Goal: Task Accomplishment & Management: Use online tool/utility

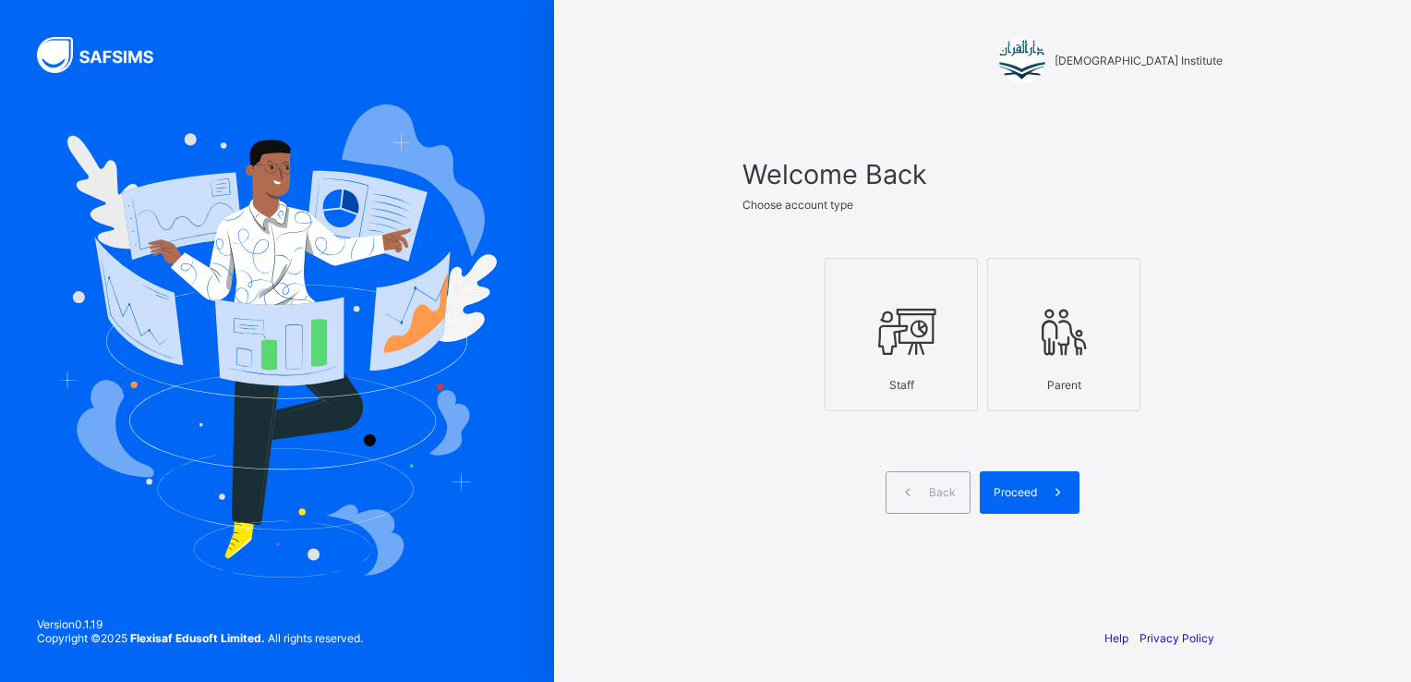
click at [876, 353] on icon at bounding box center [901, 331] width 65 height 55
click at [1022, 493] on span "Proceed" at bounding box center [1015, 492] width 43 height 14
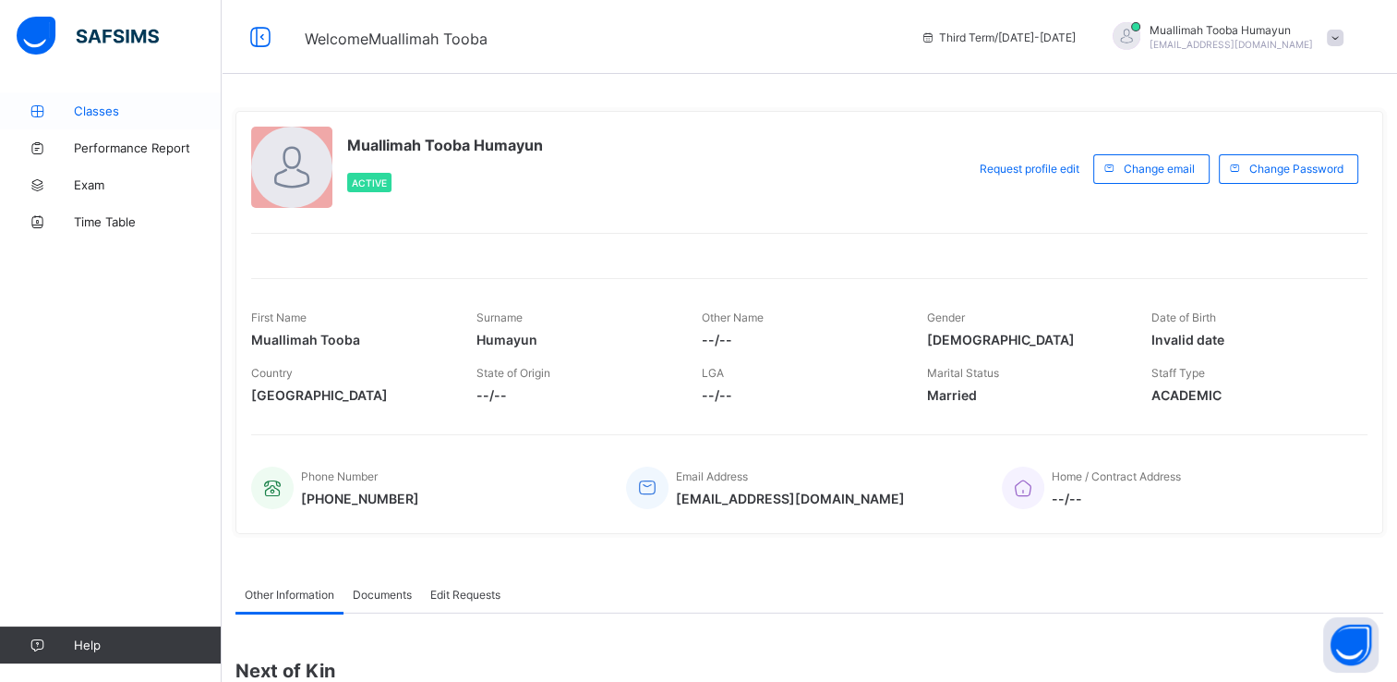
click at [92, 118] on link "Classes" at bounding box center [111, 110] width 222 height 37
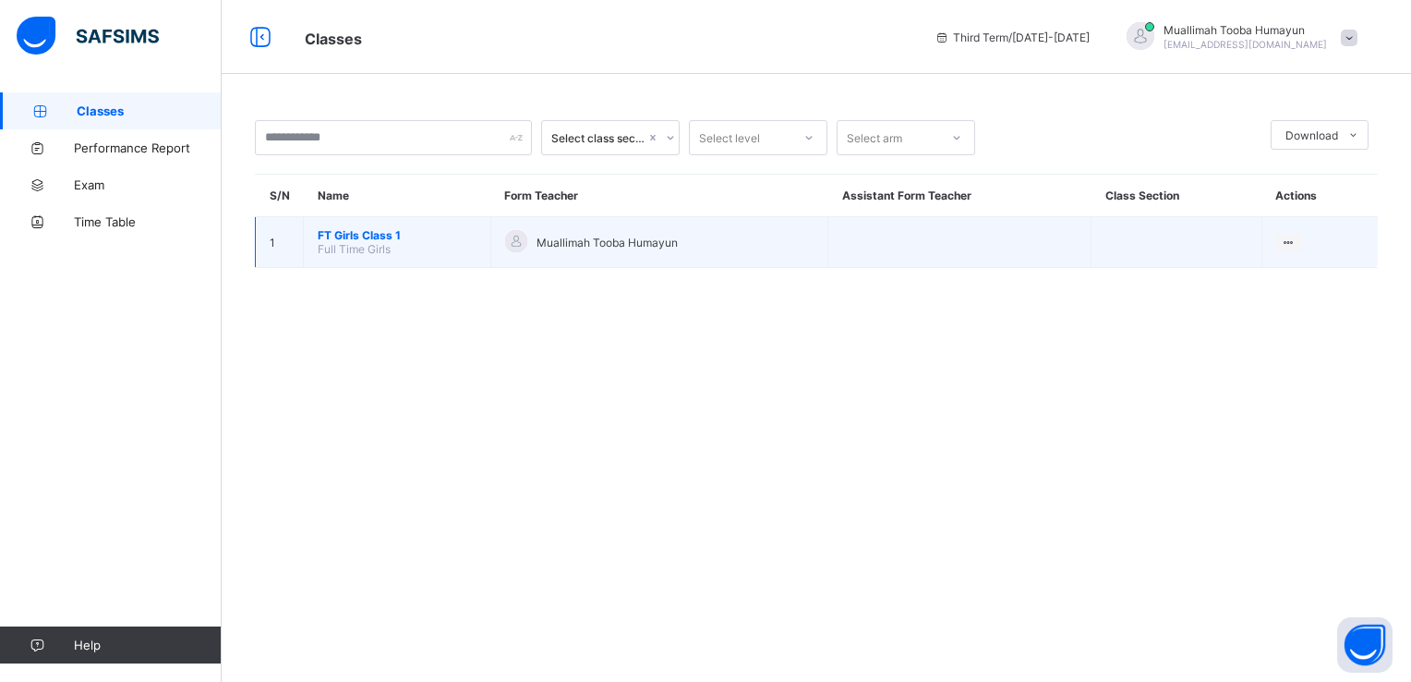
click at [359, 228] on span "FT Girls Class 1" at bounding box center [397, 235] width 159 height 14
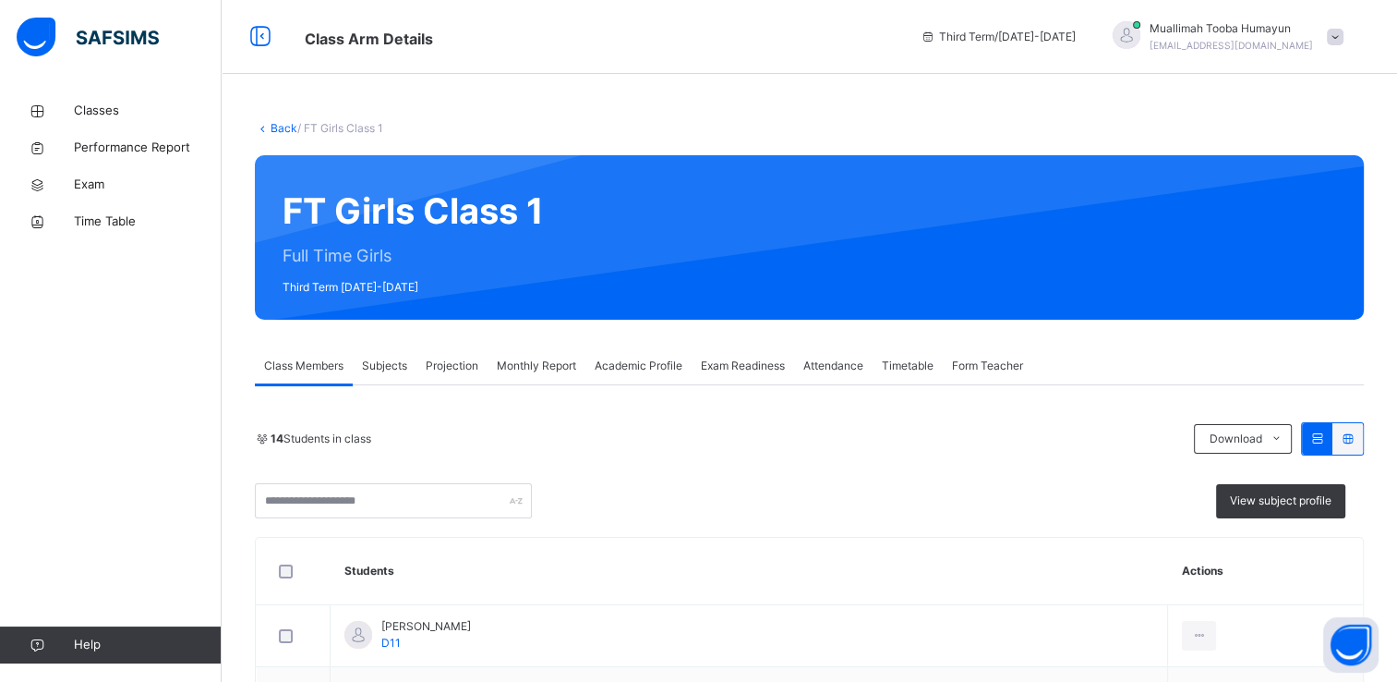
click at [857, 360] on span "Attendance" at bounding box center [833, 365] width 60 height 17
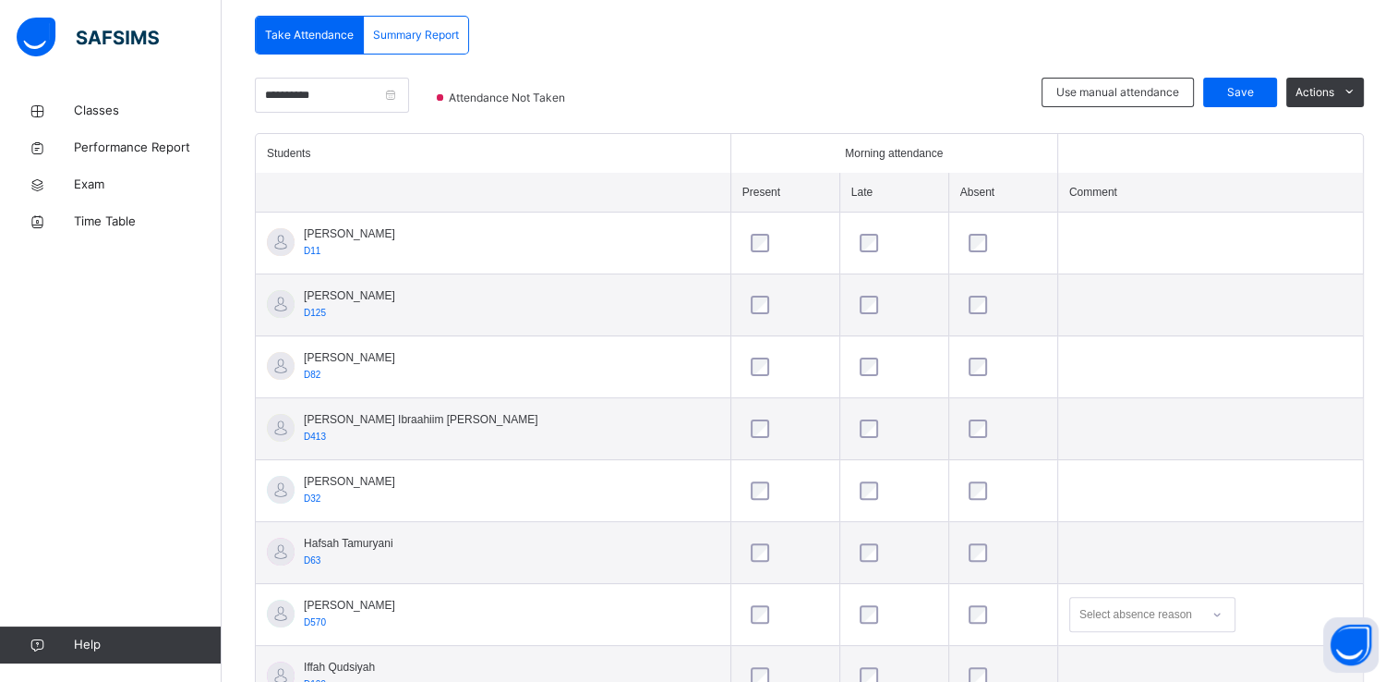
scroll to position [393, 0]
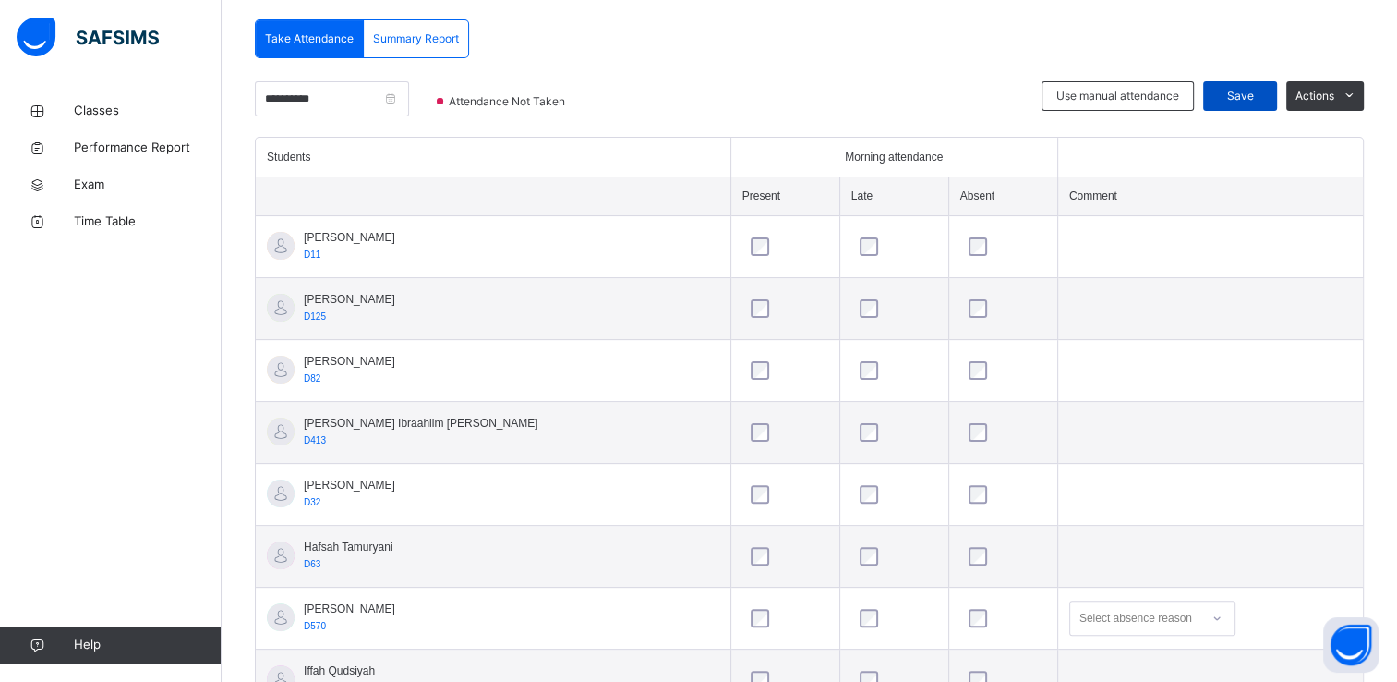
click at [1245, 101] on span "Save" at bounding box center [1240, 96] width 46 height 17
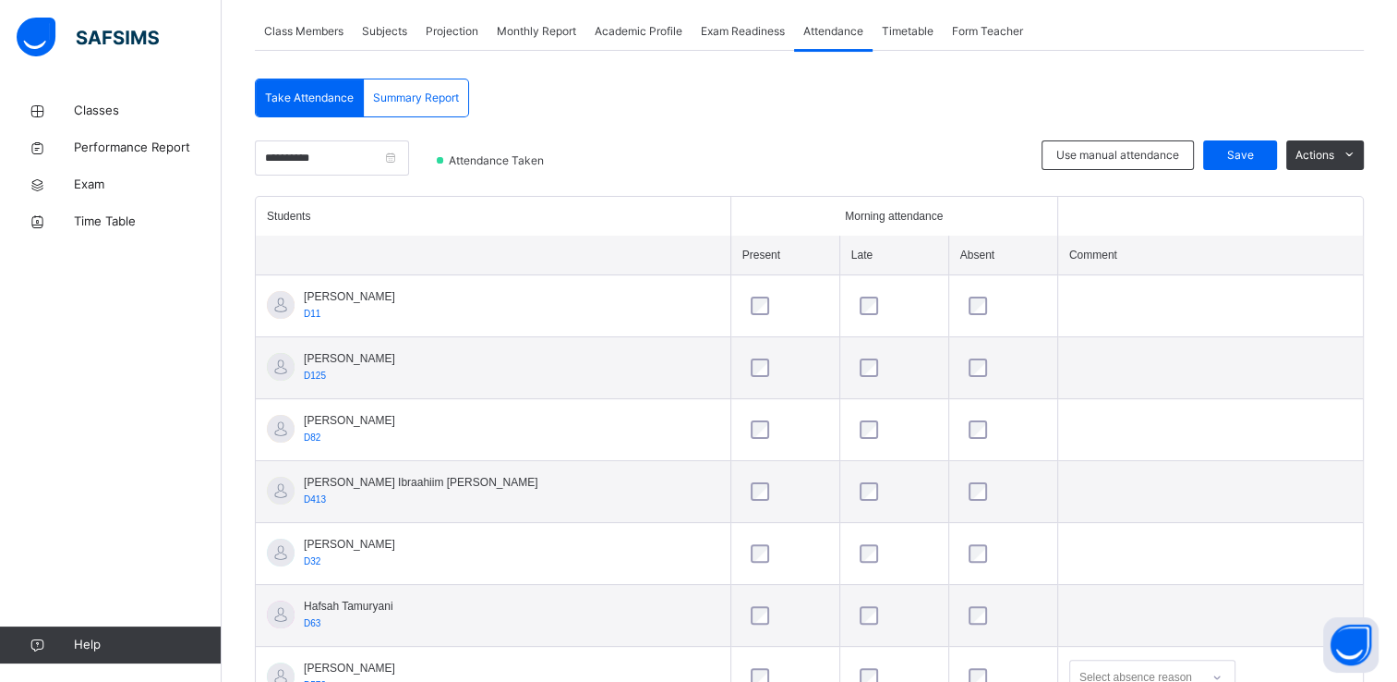
scroll to position [329, 0]
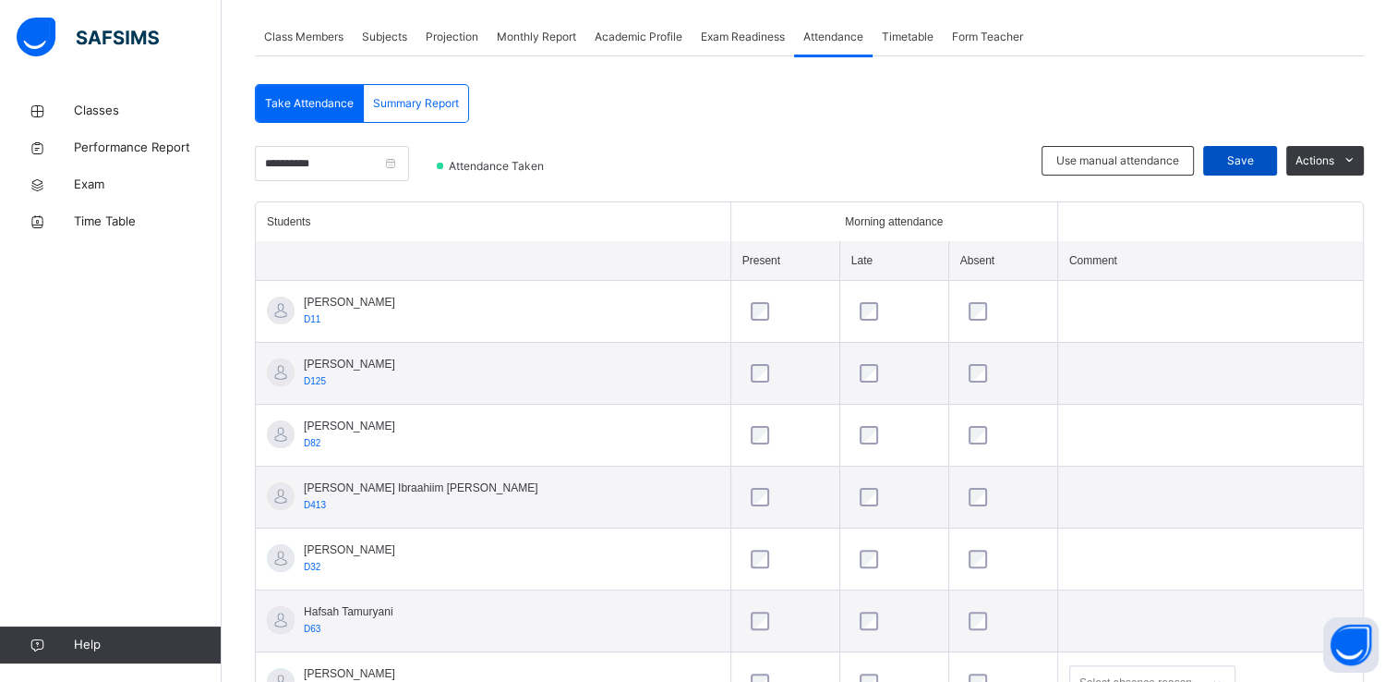
click at [1263, 158] on span "Save" at bounding box center [1240, 160] width 46 height 17
click at [320, 164] on input "**********" at bounding box center [332, 163] width 154 height 35
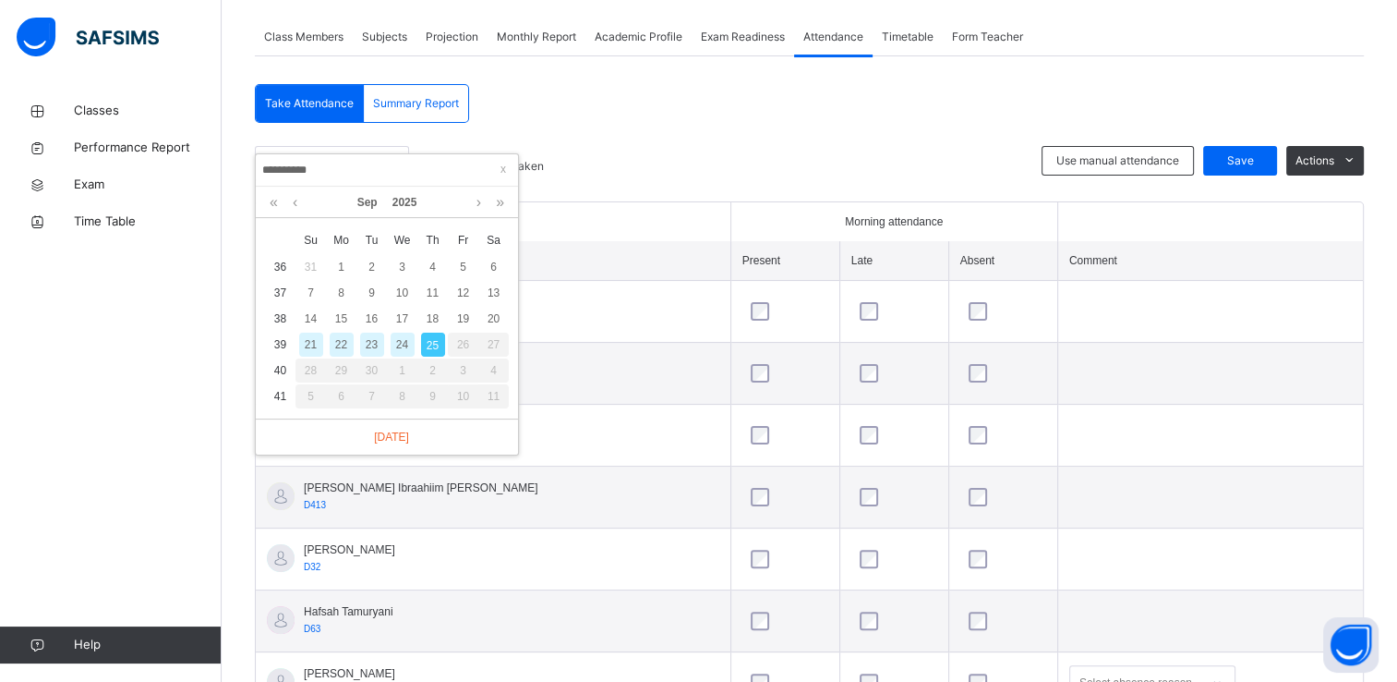
click at [410, 348] on div "24" at bounding box center [403, 344] width 24 height 24
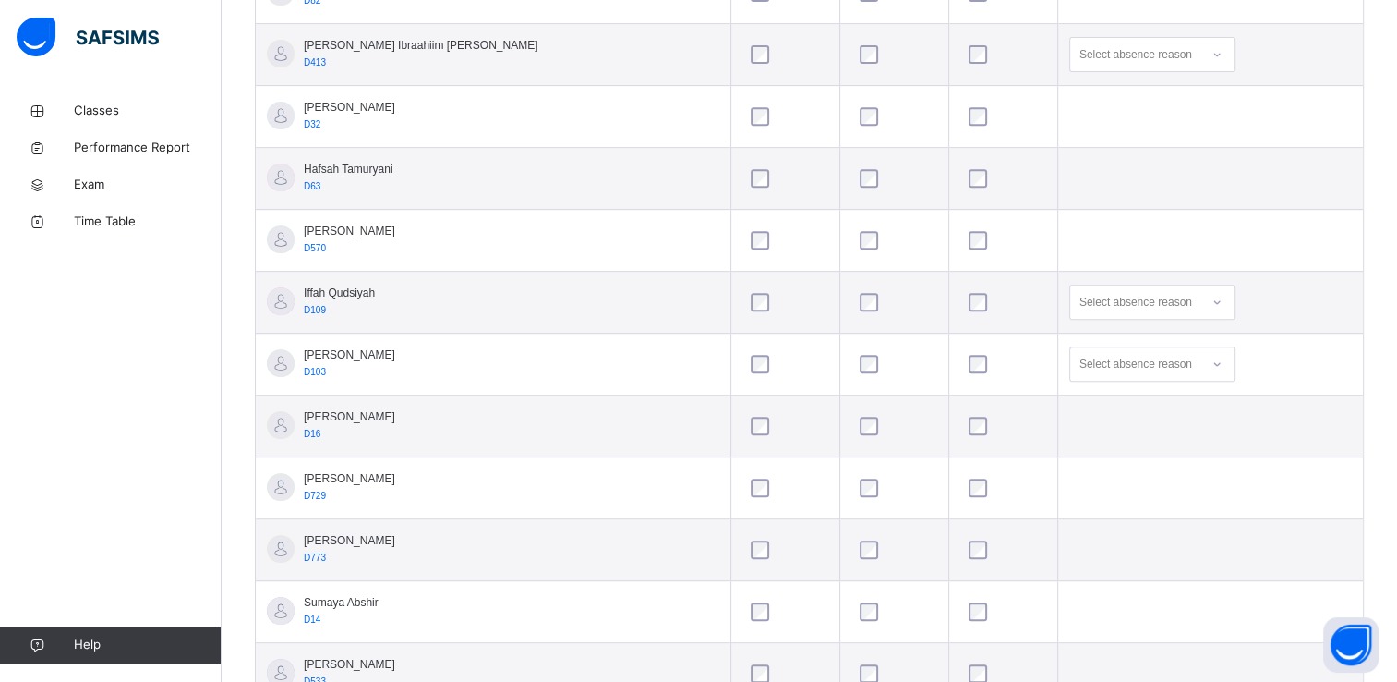
scroll to position [841, 0]
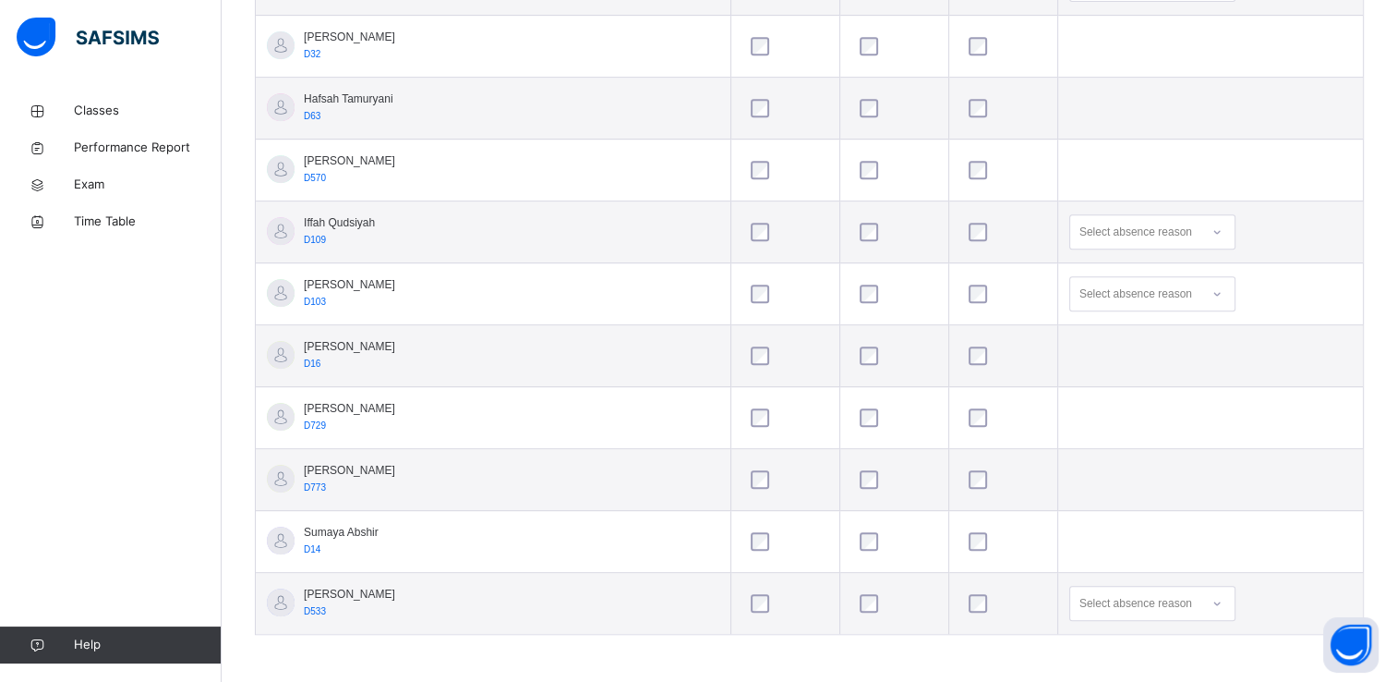
click at [851, 362] on div at bounding box center [894, 355] width 86 height 39
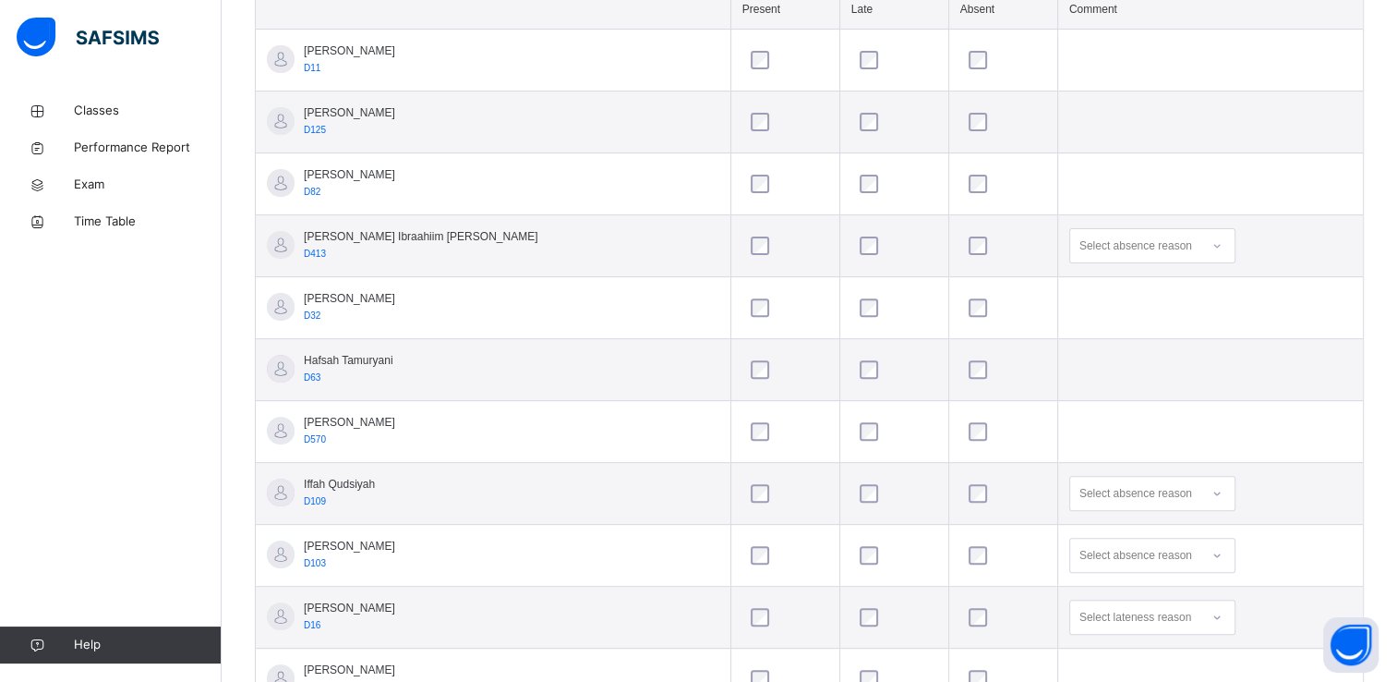
scroll to position [477, 0]
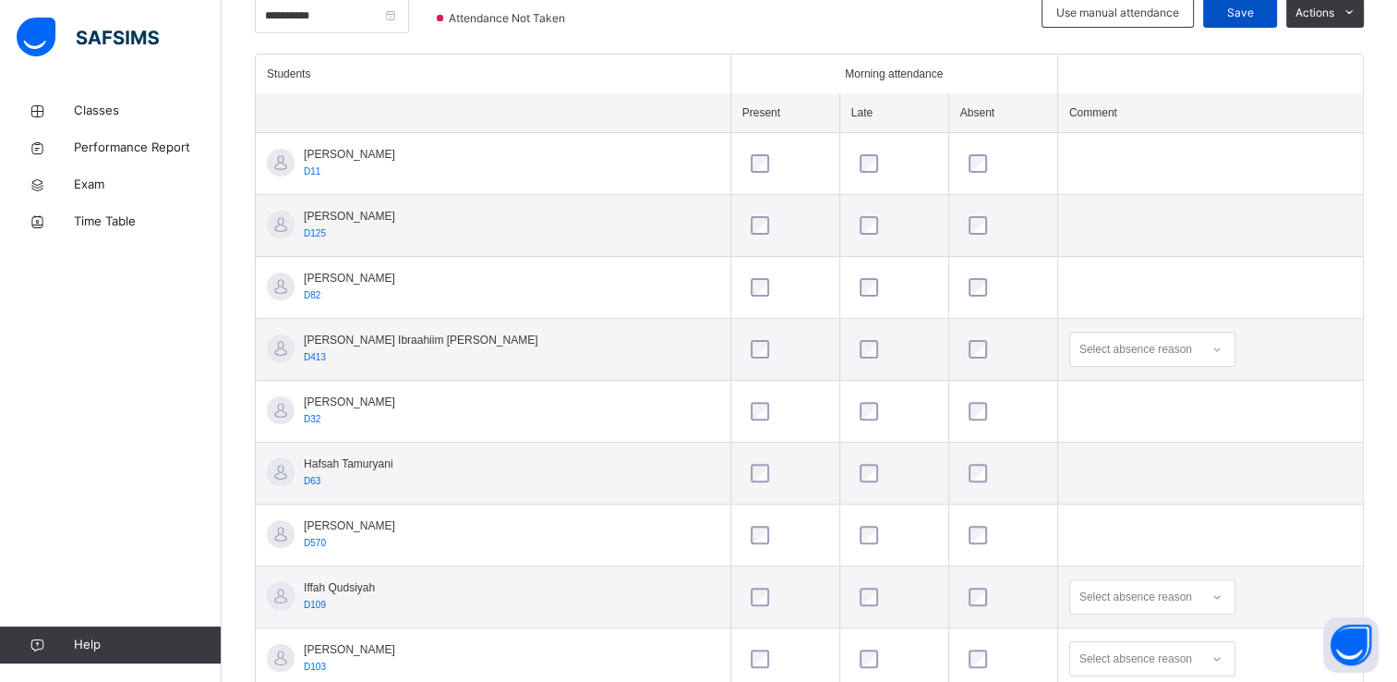
click at [1263, 20] on div "Save" at bounding box center [1240, 13] width 74 height 30
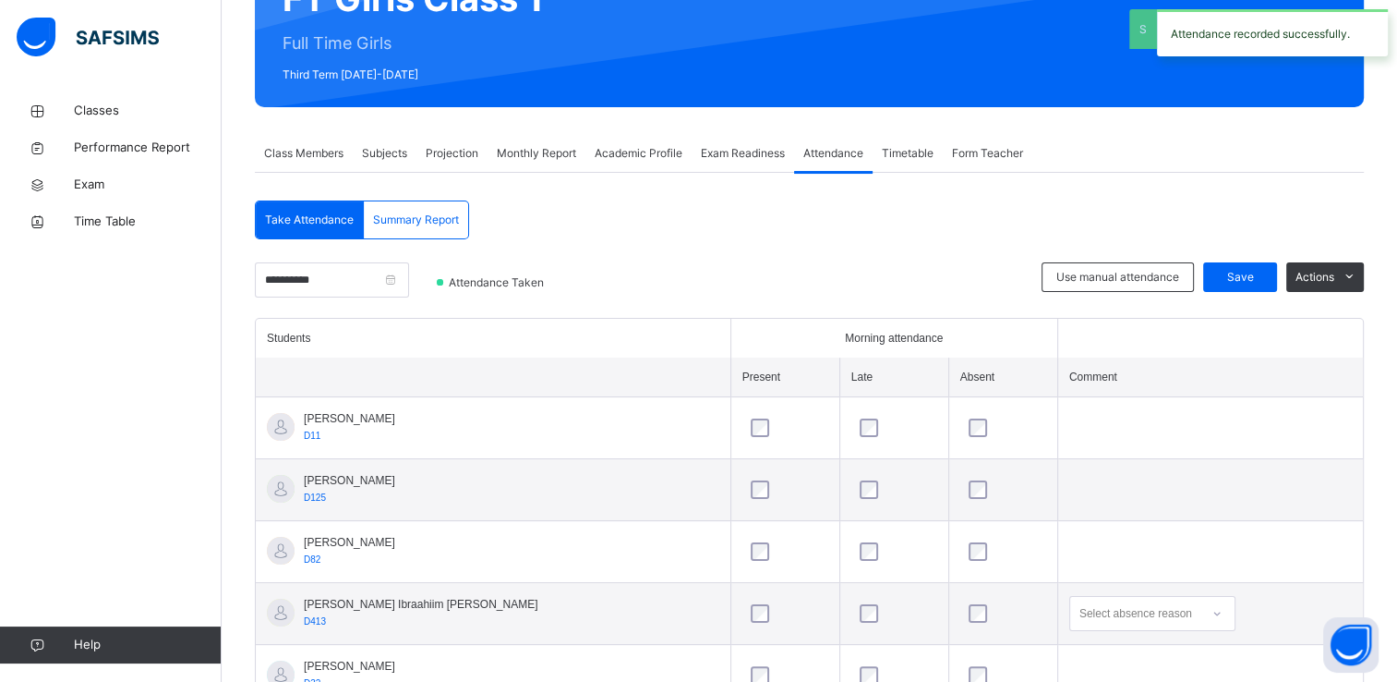
scroll to position [211, 0]
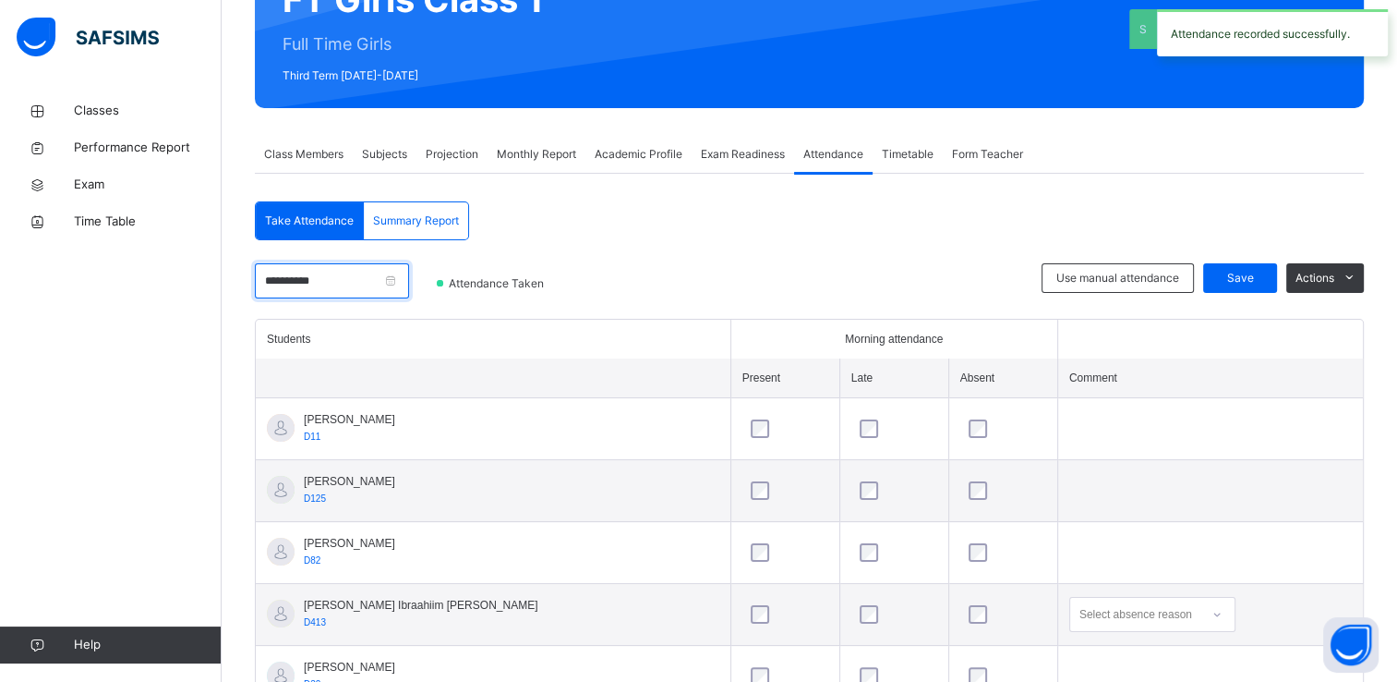
click at [347, 283] on input "**********" at bounding box center [332, 280] width 154 height 35
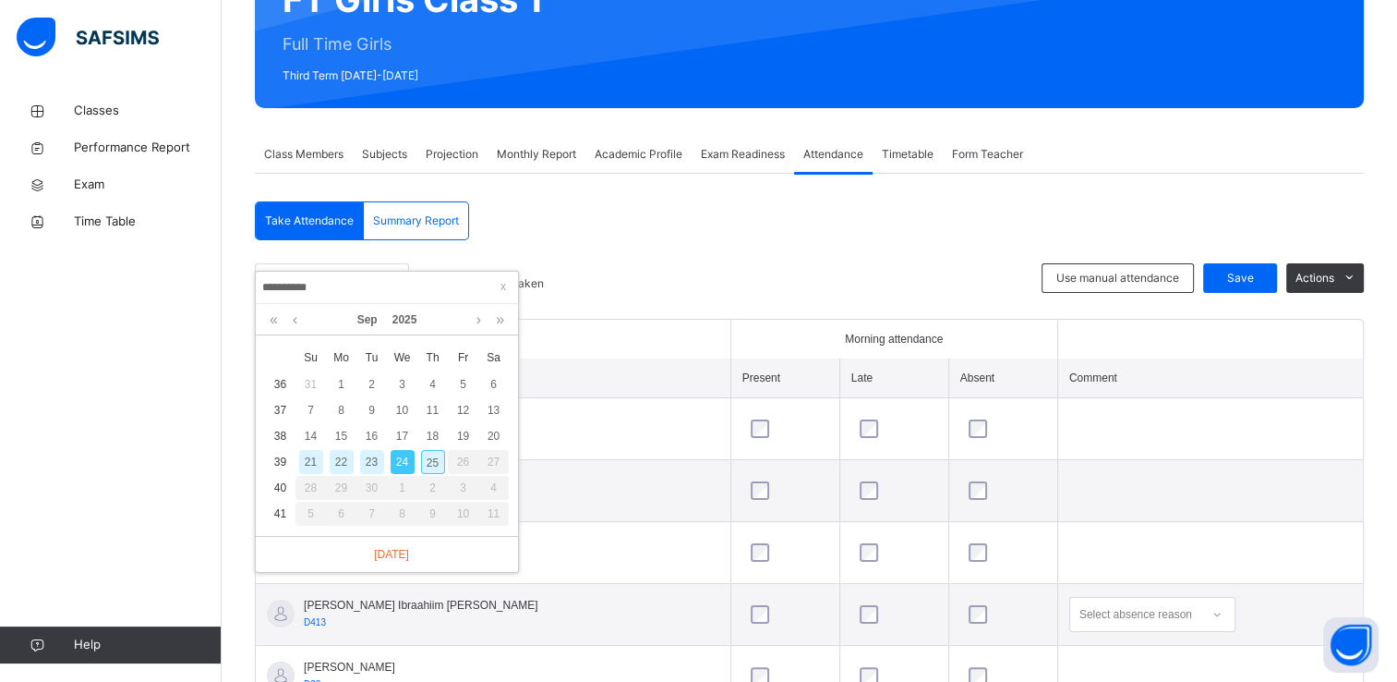
click at [373, 453] on div "23" at bounding box center [372, 462] width 24 height 24
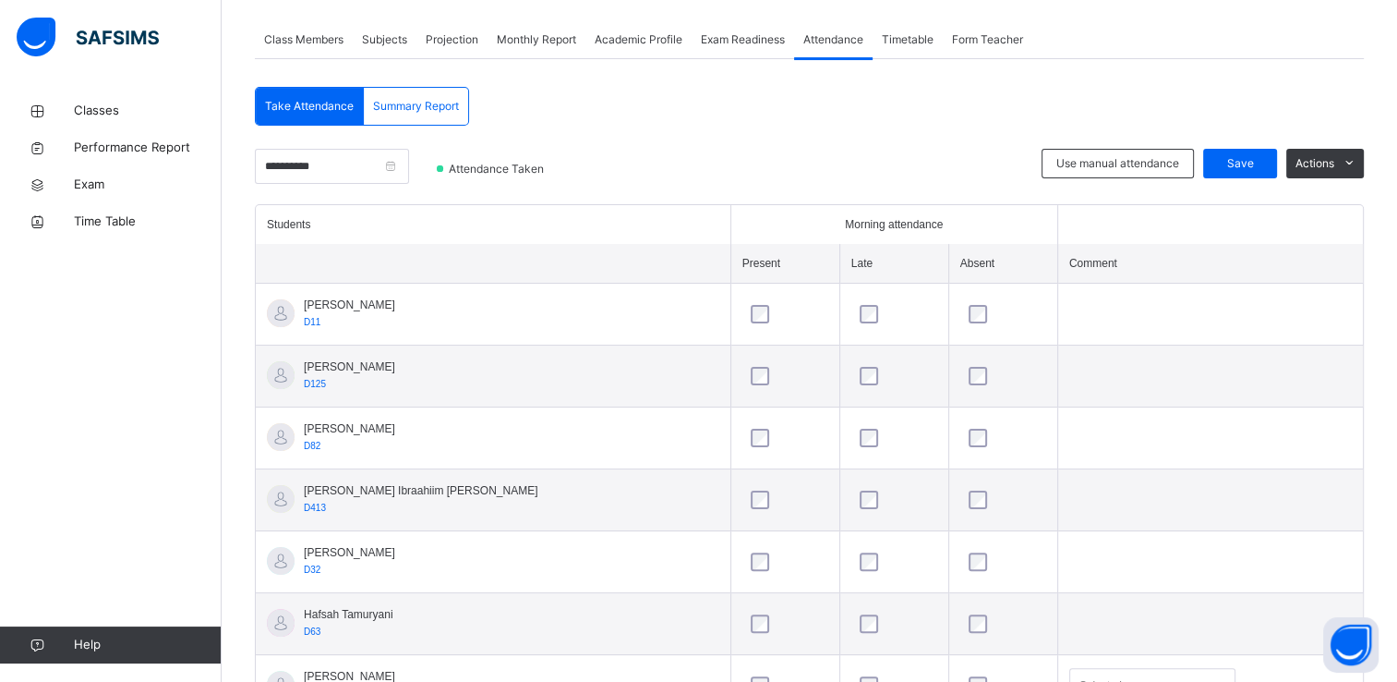
scroll to position [310, 0]
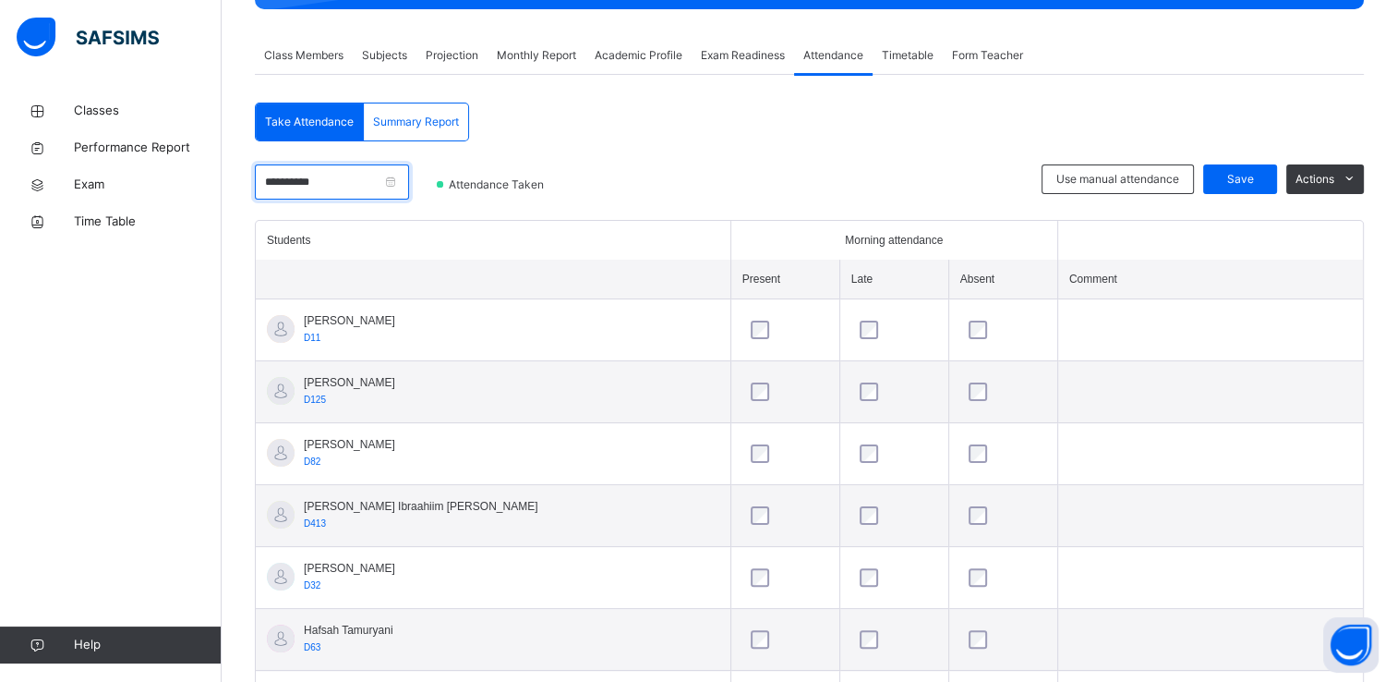
click at [356, 182] on input "**********" at bounding box center [332, 181] width 154 height 35
